Goal: Transaction & Acquisition: Book appointment/travel/reservation

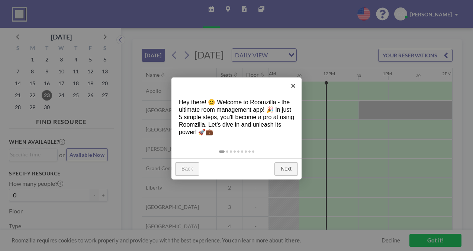
scroll to position [0, 655]
click at [294, 84] on link "×" at bounding box center [293, 85] width 17 height 17
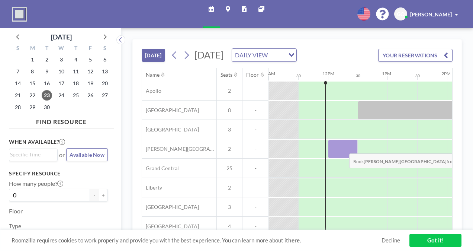
click at [344, 157] on div at bounding box center [343, 149] width 30 height 19
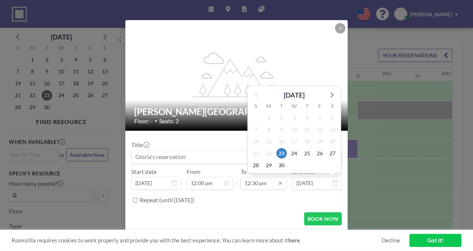
scroll to position [331, 0]
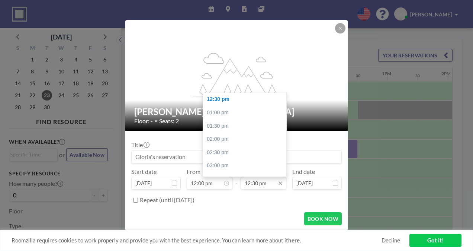
click at [265, 184] on input "12:30 pm" at bounding box center [264, 183] width 46 height 13
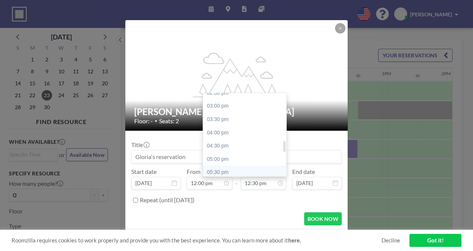
scroll to position [368, 0]
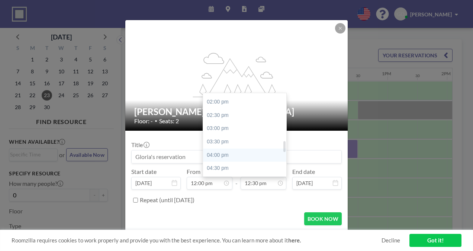
click at [228, 153] on div "04:00 pm" at bounding box center [246, 154] width 87 height 13
type input "04:00 pm"
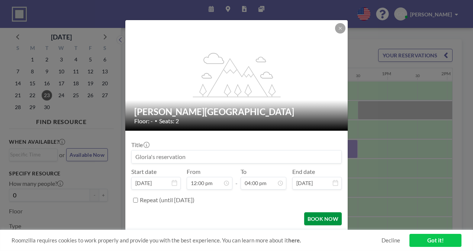
click at [318, 216] on button "BOOK NOW" at bounding box center [323, 218] width 38 height 13
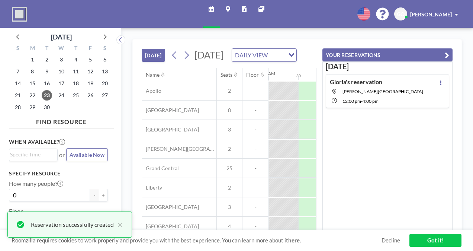
scroll to position [0, 0]
click at [429, 244] on link "Got it!" at bounding box center [436, 240] width 52 height 13
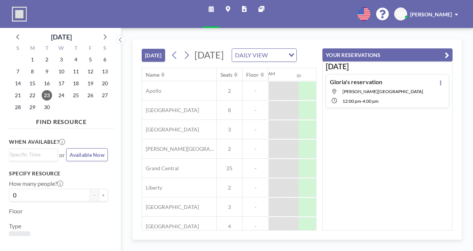
click at [447, 52] on icon "button" at bounding box center [447, 55] width 4 height 9
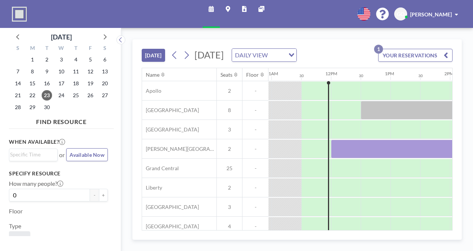
scroll to position [0, 645]
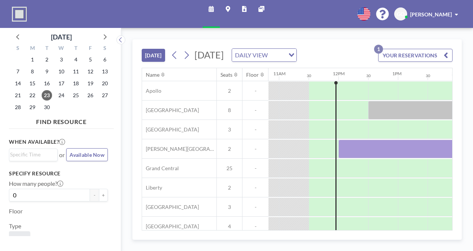
click at [397, 39] on div "[DATE] [DATE] DAILY VIEW Loading... YOUR RESERVATIONS 1 Name Seats Floor 12AM 3…" at bounding box center [297, 139] width 352 height 223
